Goal: Information Seeking & Learning: Learn about a topic

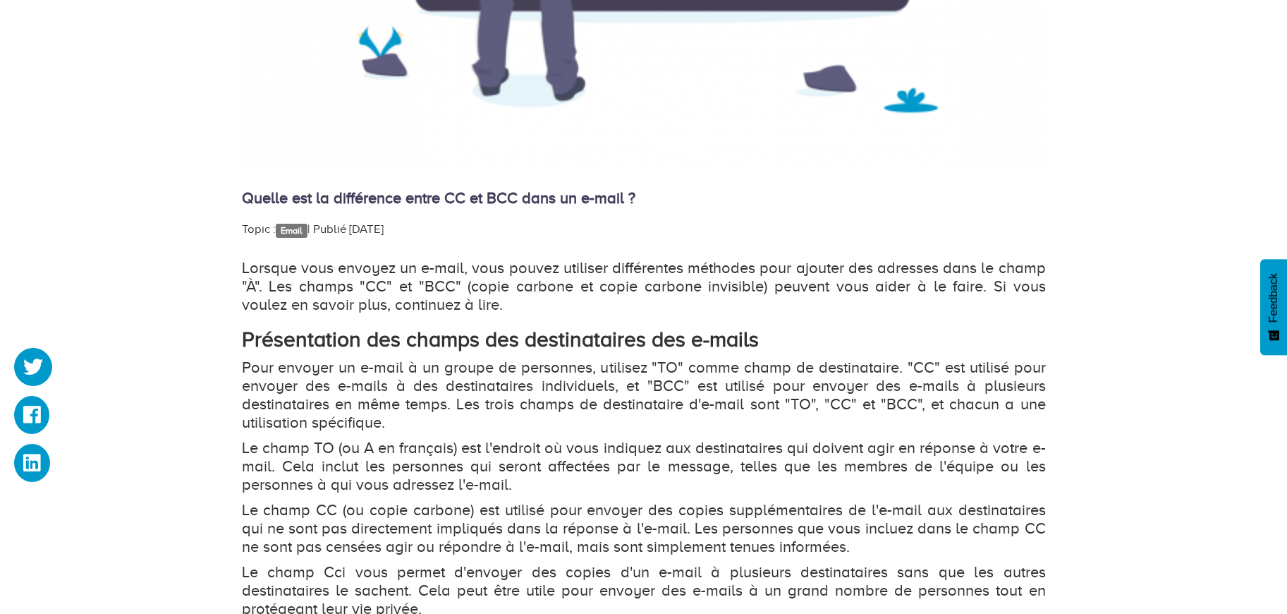
scroll to position [756, 0]
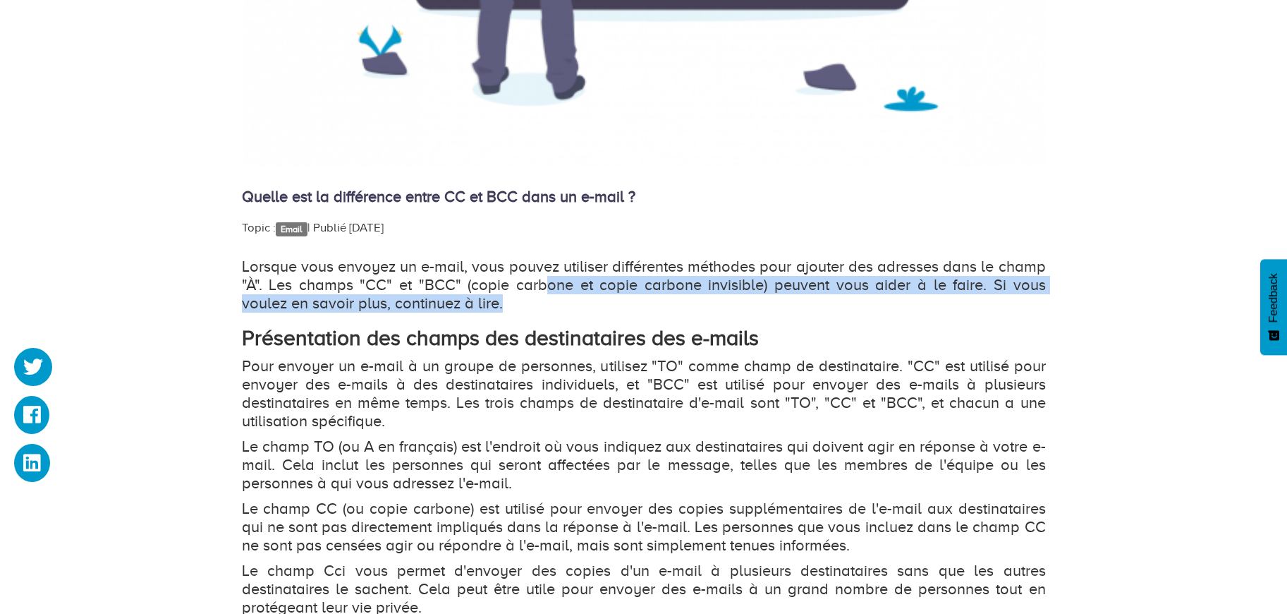
drag, startPoint x: 530, startPoint y: 286, endPoint x: 577, endPoint y: 307, distance: 51.5
click at [577, 307] on p "Lorsque vous envoyez un e-mail, vous pouvez utiliser différentes méthodes pour …" at bounding box center [644, 284] width 804 height 55
drag, startPoint x: 542, startPoint y: 289, endPoint x: 556, endPoint y: 305, distance: 21.0
click at [556, 304] on p "Lorsque vous envoyez un e-mail, vous pouvez utiliser différentes méthodes pour …" at bounding box center [644, 284] width 804 height 55
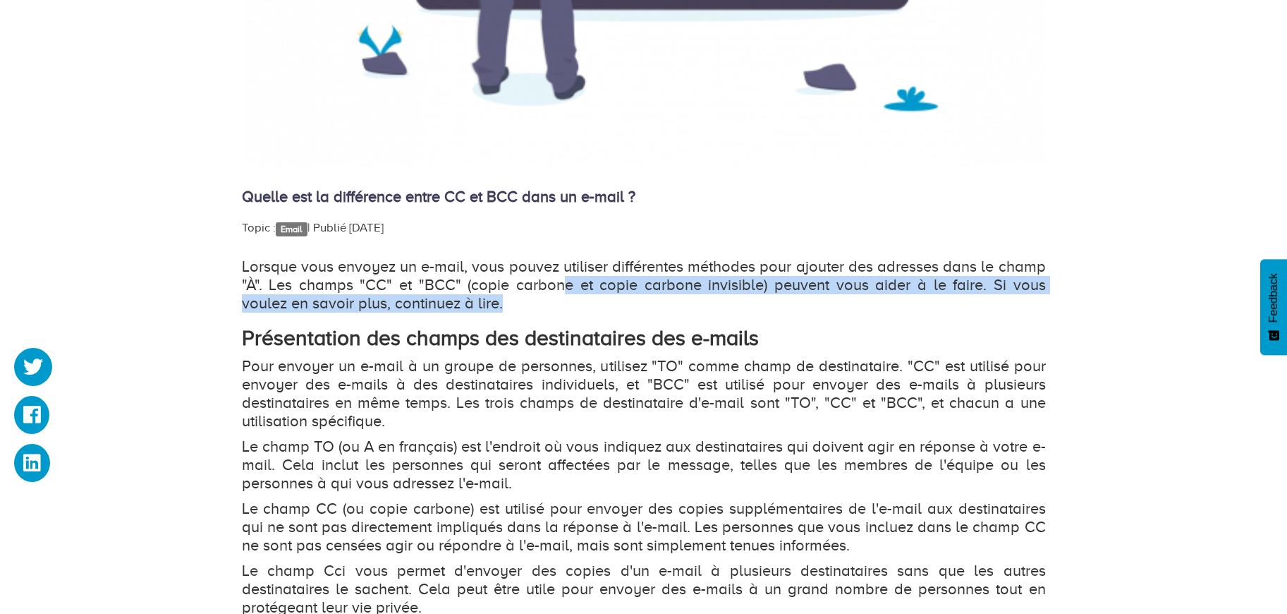
click at [556, 305] on p "Lorsque vous envoyez un e-mail, vous pouvez utiliser différentes méthodes pour …" at bounding box center [644, 284] width 804 height 55
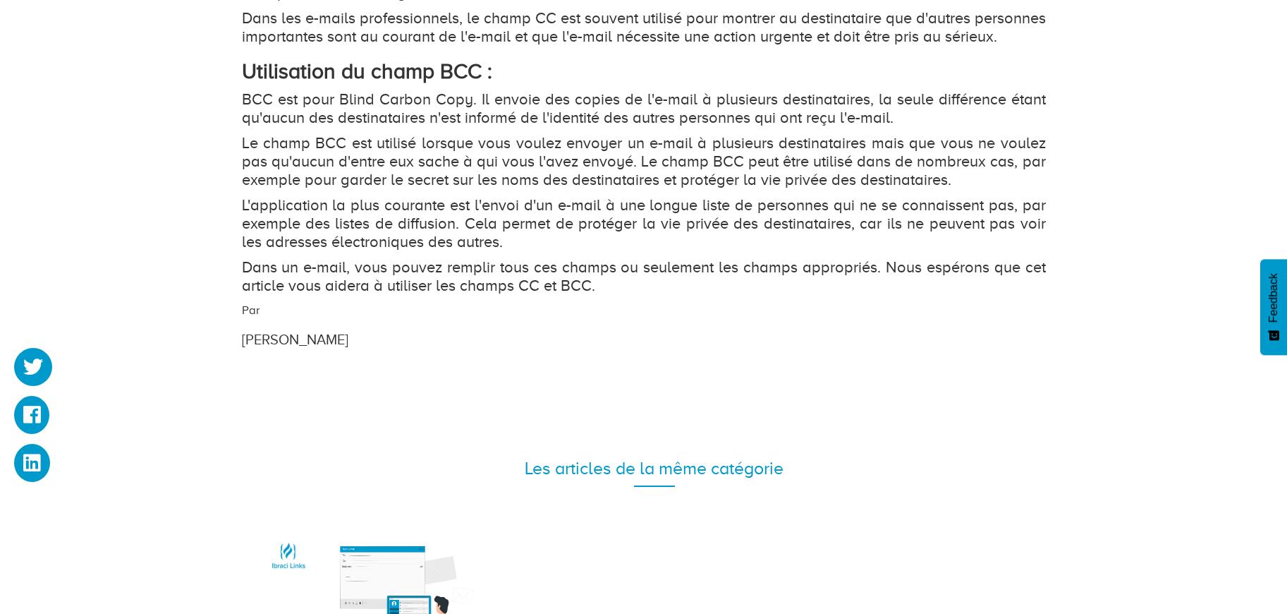
scroll to position [1773, 0]
click at [413, 128] on p "BCC est pour Blind Carbon Copy. Il envoie des copies de l'e-mail à plusieurs de…" at bounding box center [644, 109] width 804 height 37
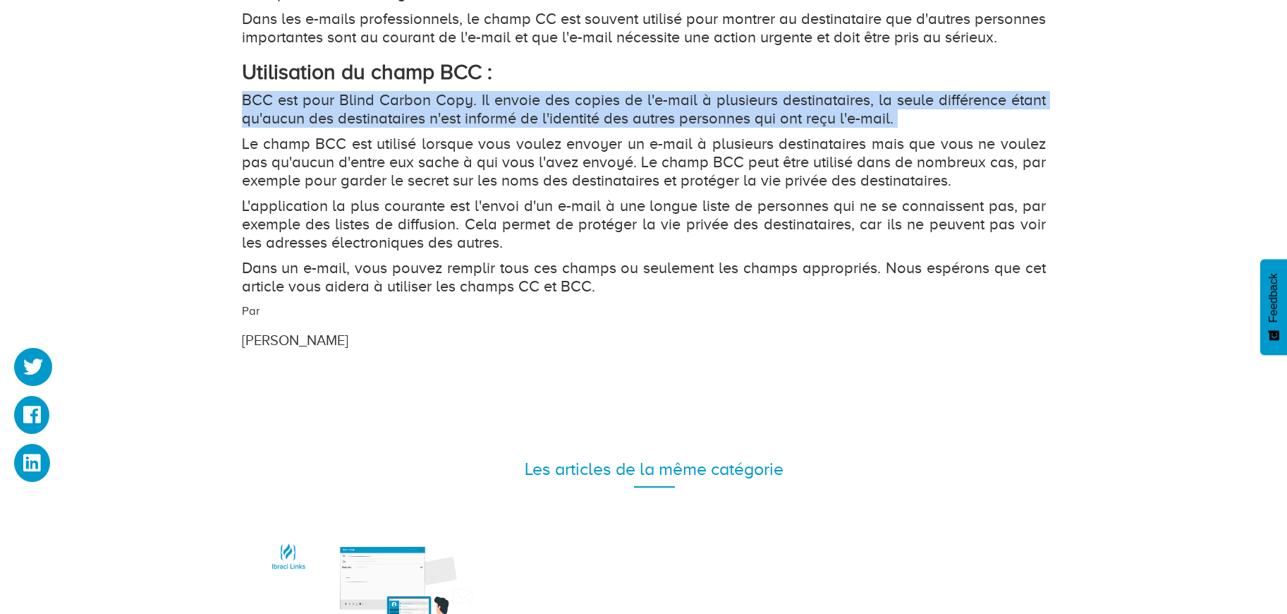
click at [413, 128] on p "BCC est pour Blind Carbon Copy. Il envoie des copies de l'e-mail à plusieurs de…" at bounding box center [644, 109] width 804 height 37
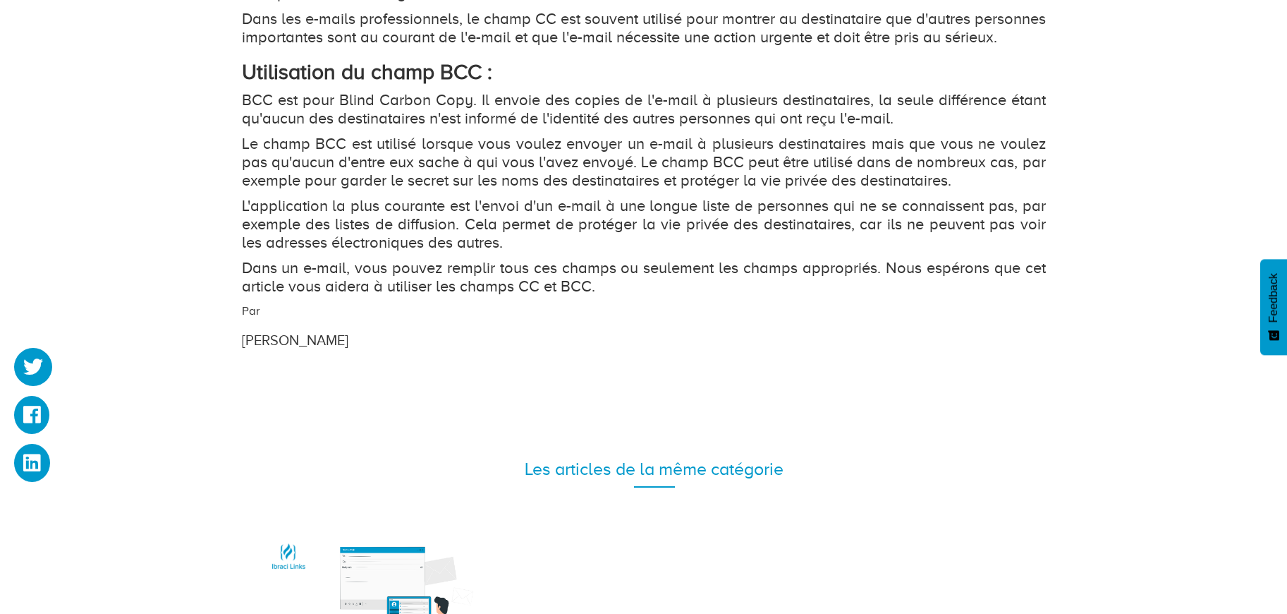
click at [413, 190] on p "Le champ BCC est utilisé lorsque vous voulez envoyer un e-mail à plusieurs dest…" at bounding box center [644, 162] width 804 height 55
